Goal: Information Seeking & Learning: Find specific fact

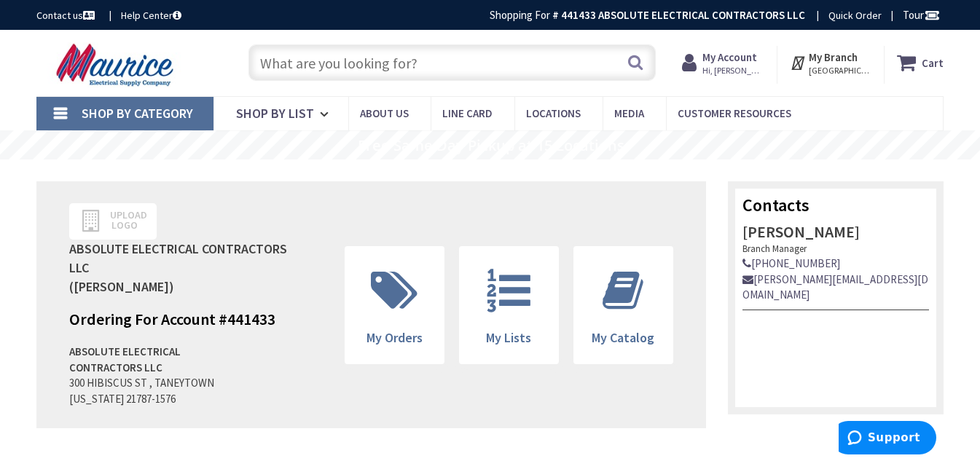
click at [397, 63] on input "text" at bounding box center [451, 62] width 407 height 36
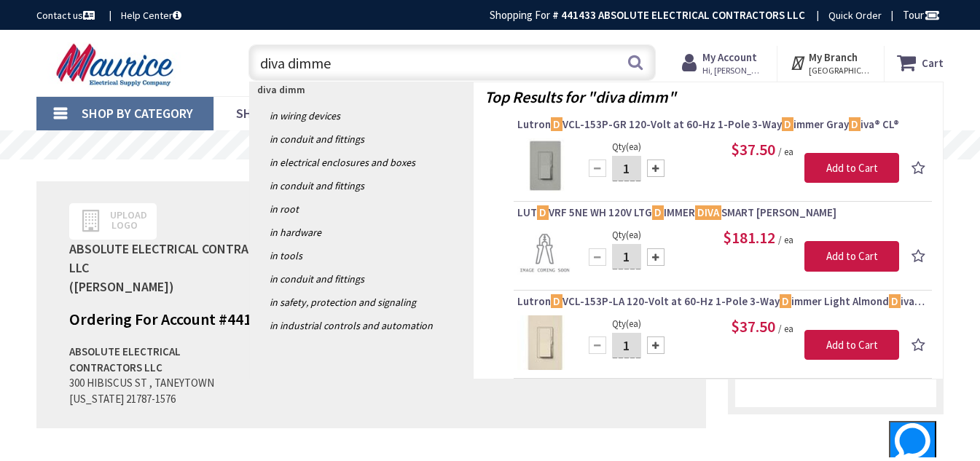
type input "diva dimmer"
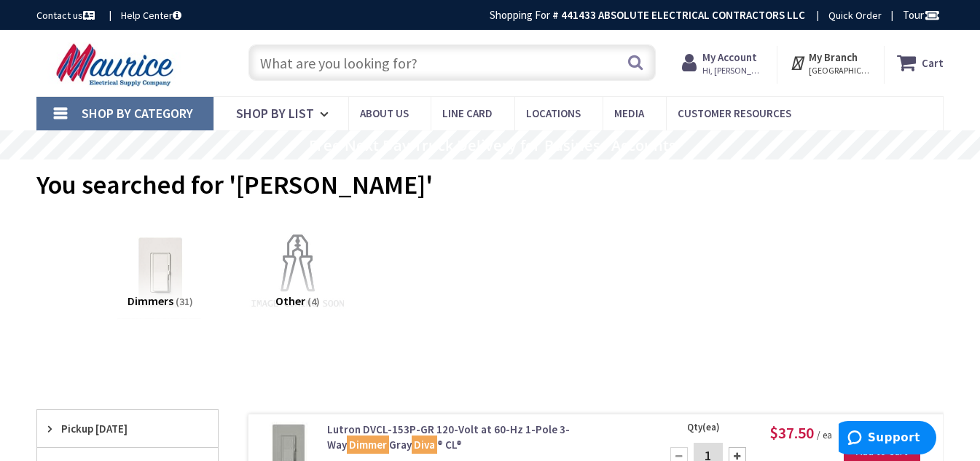
click at [382, 63] on input "text" at bounding box center [451, 62] width 407 height 36
paste input "DVCL-153PR-WH"
type input "DVCL-153PR-WH"
